Goal: Task Accomplishment & Management: Manage account settings

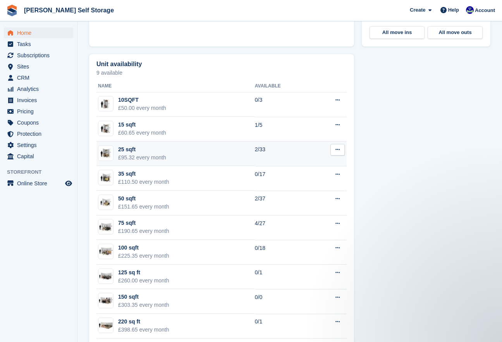
scroll to position [465, 0]
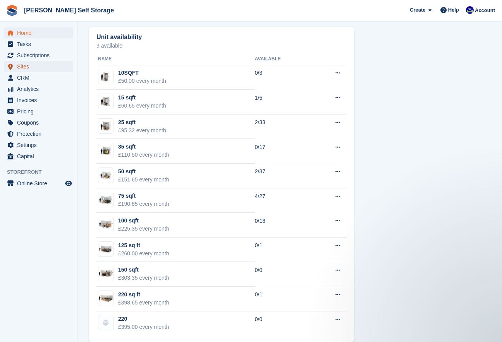
click at [31, 65] on span "Sites" at bounding box center [40, 66] width 46 height 11
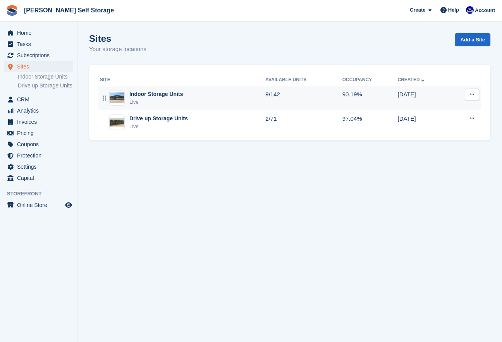
click at [133, 96] on div "Indoor Storage Units" at bounding box center [155, 94] width 53 height 8
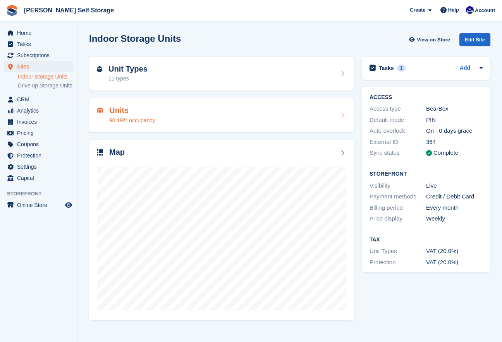
click at [137, 121] on div "90.19% occupancy" at bounding box center [132, 121] width 46 height 8
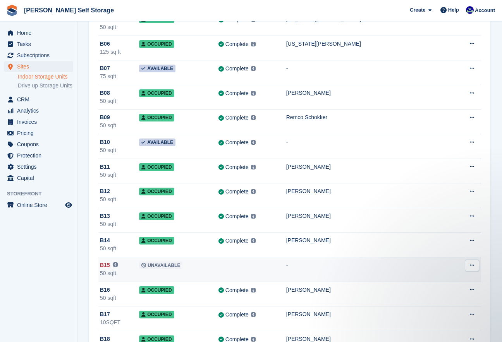
scroll to position [1689, 0]
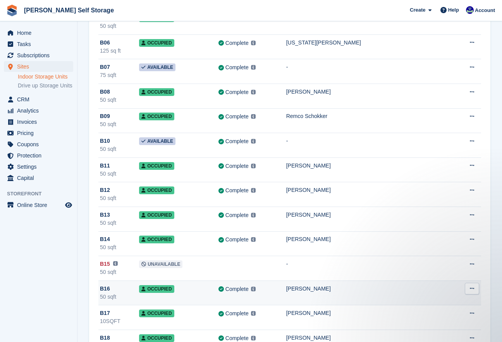
click at [306, 290] on div "[PERSON_NAME]" at bounding box center [368, 289] width 165 height 8
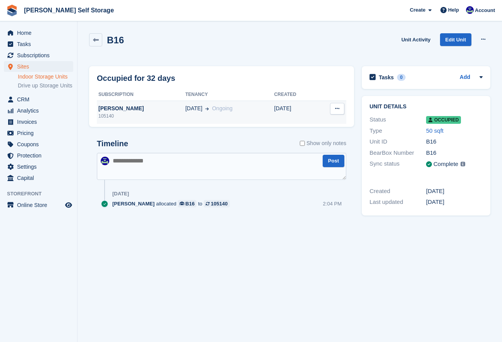
click at [117, 107] on div "[PERSON_NAME]" at bounding box center [141, 109] width 88 height 8
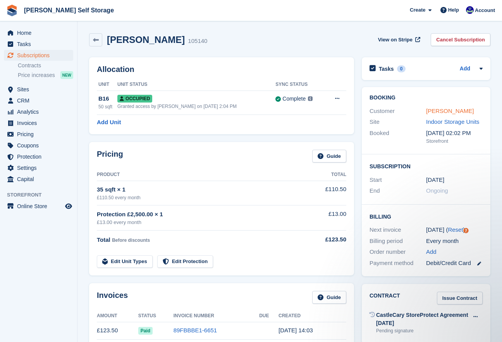
click at [448, 109] on link "[PERSON_NAME]" at bounding box center [450, 111] width 48 height 7
